Goal: Task Accomplishment & Management: Complete application form

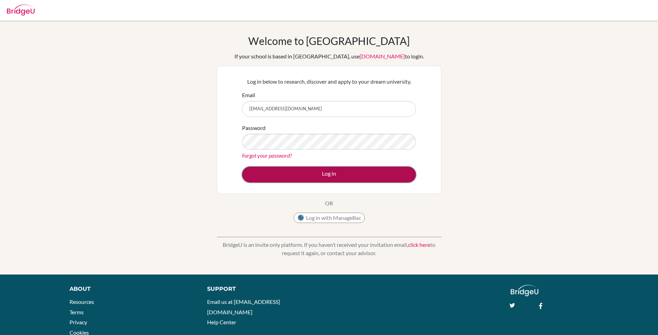
click at [338, 178] on button "Log in" at bounding box center [329, 175] width 174 height 16
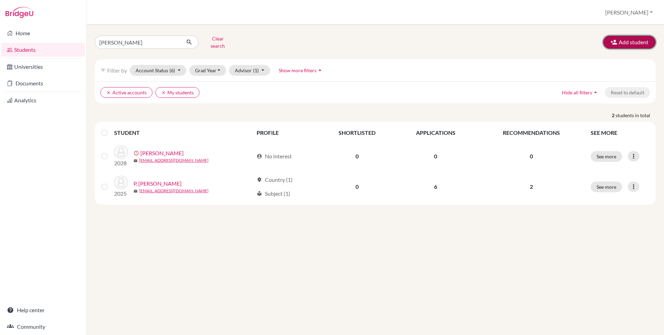
click at [622, 41] on button "Add student" at bounding box center [629, 42] width 53 height 13
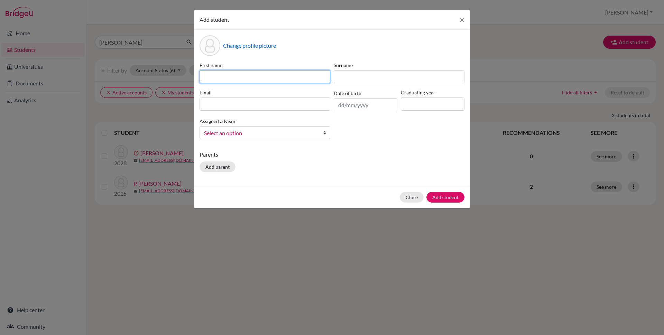
click at [259, 79] on input at bounding box center [264, 76] width 131 height 13
type input "[PERSON_NAME]"
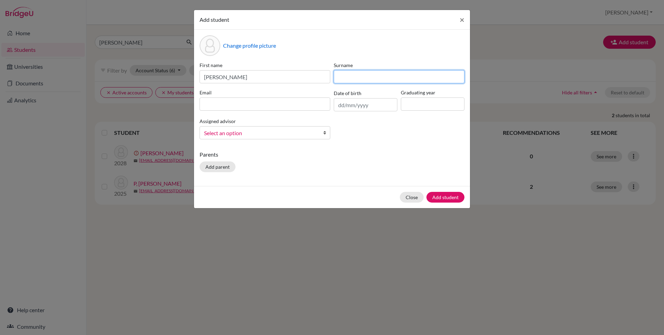
click at [341, 75] on input at bounding box center [399, 76] width 131 height 13
type input "Puohit PM"
click at [264, 106] on input at bounding box center [264, 103] width 131 height 13
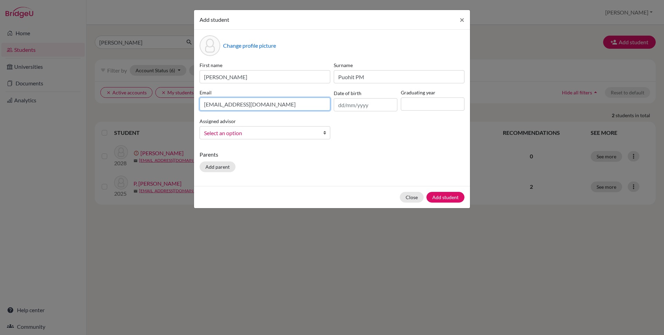
type input "[EMAIL_ADDRESS][DOMAIN_NAME]"
click at [349, 109] on input "text" at bounding box center [366, 104] width 64 height 13
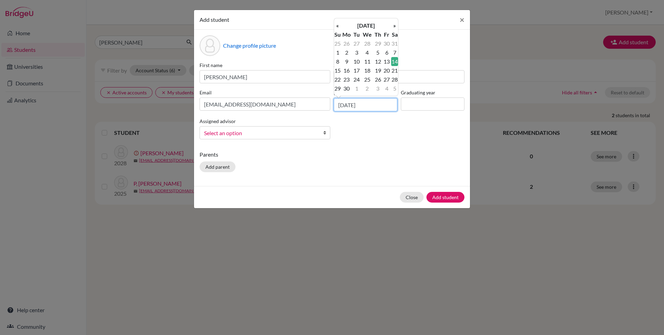
type input "[DATE]"
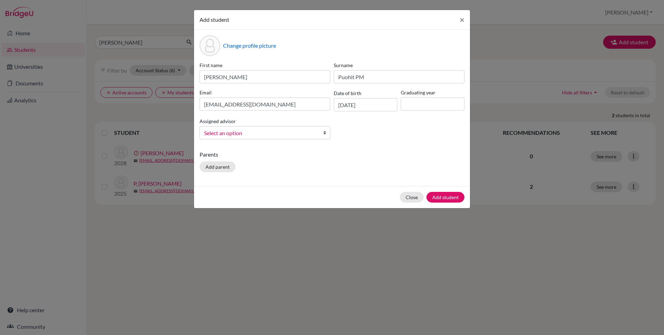
click at [414, 95] on label "Graduating year" at bounding box center [433, 92] width 64 height 7
click at [414, 102] on input at bounding box center [433, 103] width 64 height 13
type input "2028"
click at [325, 131] on b at bounding box center [326, 132] width 7 height 12
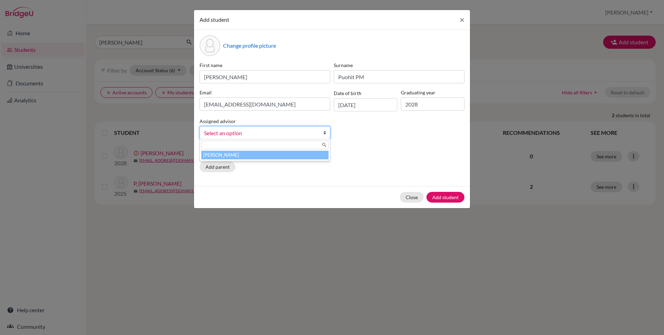
click at [300, 155] on li "[PERSON_NAME]" at bounding box center [264, 155] width 127 height 9
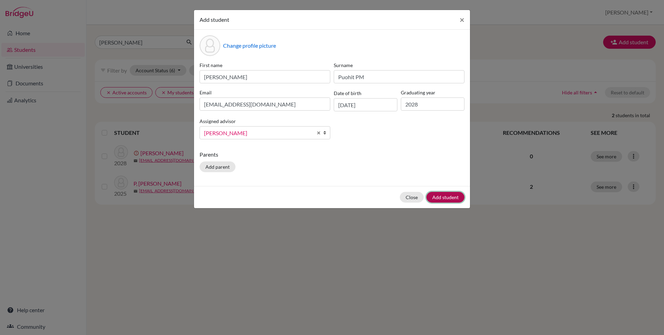
click at [444, 195] on button "Add student" at bounding box center [445, 197] width 38 height 11
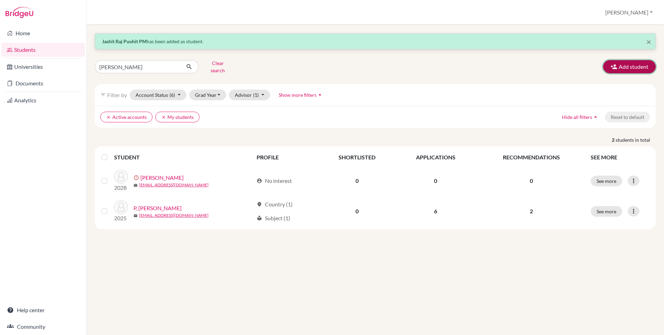
click at [633, 63] on button "Add student" at bounding box center [629, 66] width 53 height 13
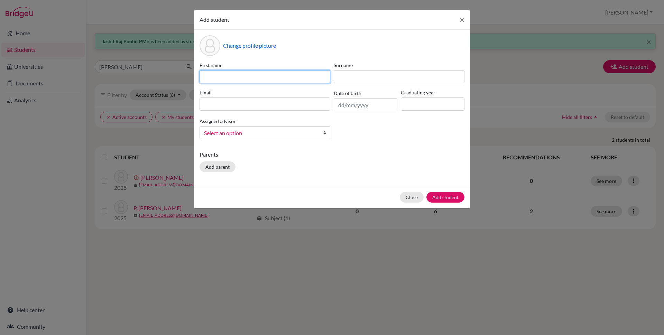
click at [228, 79] on input at bounding box center [264, 76] width 131 height 13
type input "[PERSON_NAME]"
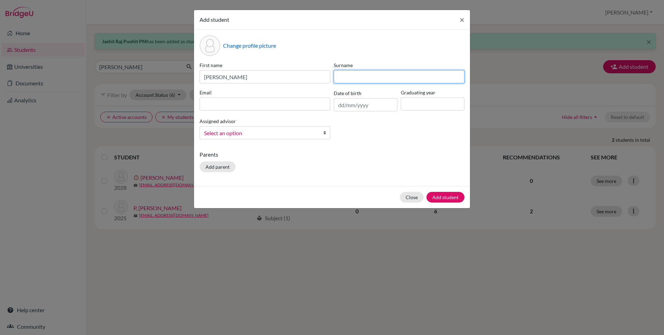
click at [385, 77] on input at bounding box center [399, 76] width 131 height 13
click at [340, 78] on input "PK" at bounding box center [399, 76] width 131 height 13
type input "P K"
click at [266, 106] on input at bounding box center [264, 103] width 131 height 13
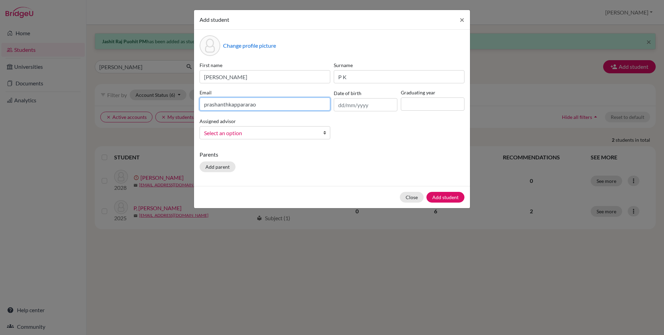
drag, startPoint x: 245, startPoint y: 105, endPoint x: 256, endPoint y: 105, distance: 10.4
click at [256, 105] on input "prashanthkappararao" at bounding box center [264, 103] width 131 height 13
type input "[EMAIL_ADDRESS][DOMAIN_NAME]"
click at [347, 105] on input "text" at bounding box center [366, 104] width 64 height 13
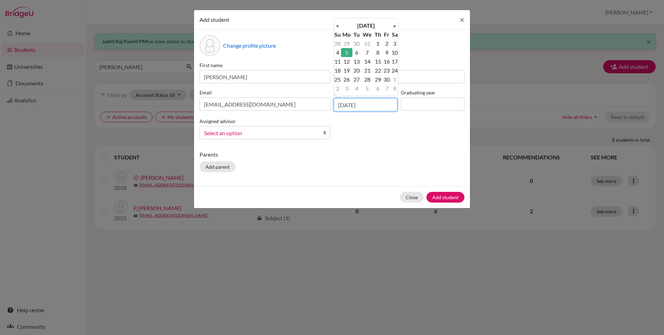
type input "[DATE]"
click at [421, 102] on input at bounding box center [433, 103] width 64 height 13
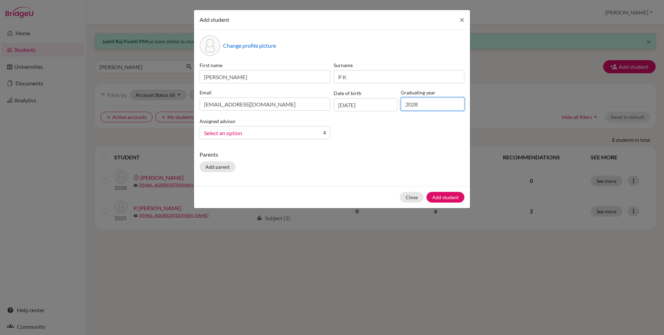
drag, startPoint x: 420, startPoint y: 106, endPoint x: 411, endPoint y: 103, distance: 9.4
click at [411, 103] on input "2028" at bounding box center [433, 103] width 64 height 13
type input "2030"
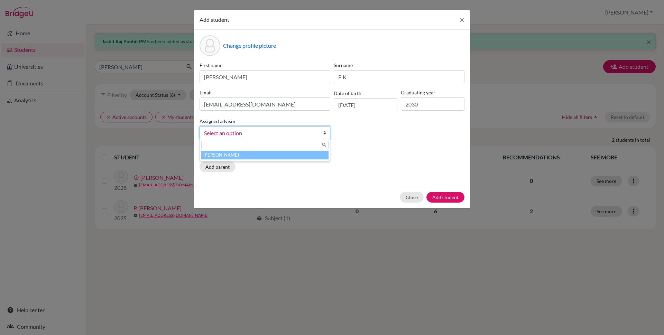
click at [323, 133] on b at bounding box center [326, 132] width 7 height 12
click at [308, 157] on li "[PERSON_NAME]" at bounding box center [264, 155] width 127 height 9
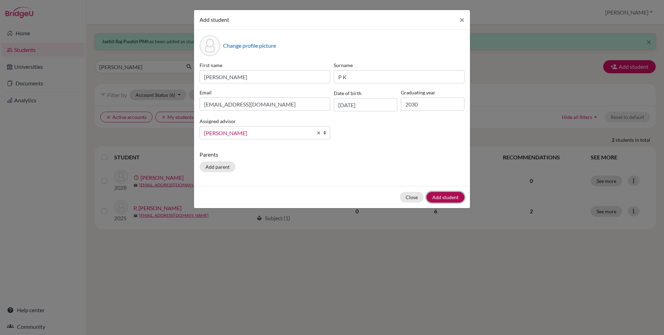
click at [447, 197] on button "Add student" at bounding box center [445, 197] width 38 height 11
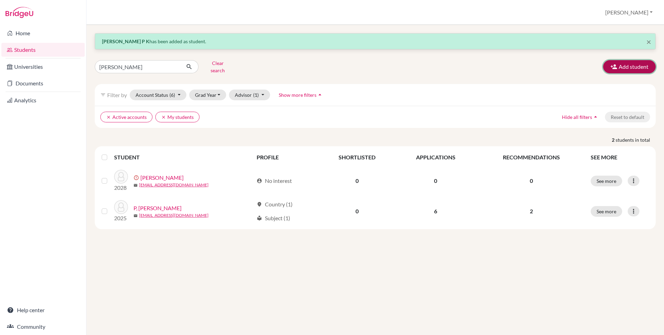
click at [639, 67] on button "Add student" at bounding box center [629, 66] width 53 height 13
